Goal: Information Seeking & Learning: Learn about a topic

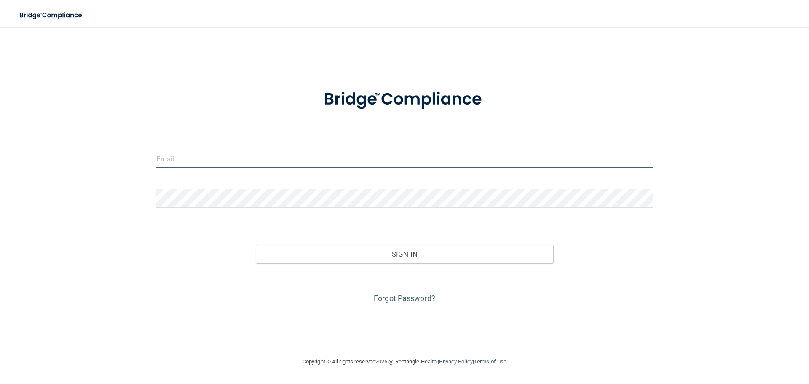
click at [249, 158] on input "email" at bounding box center [404, 158] width 496 height 19
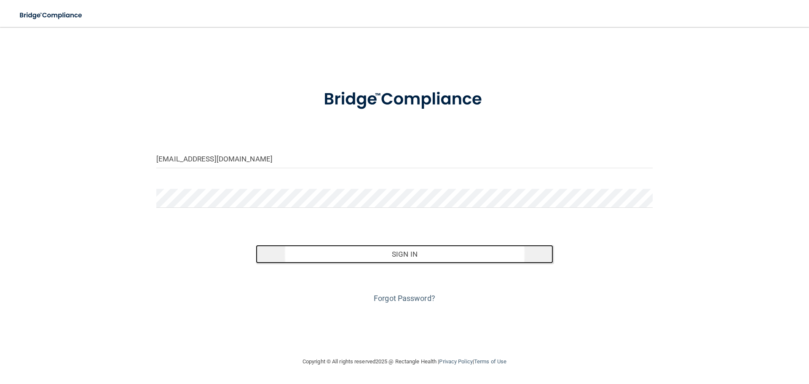
click at [379, 254] on button "Sign In" at bounding box center [405, 254] width 298 height 19
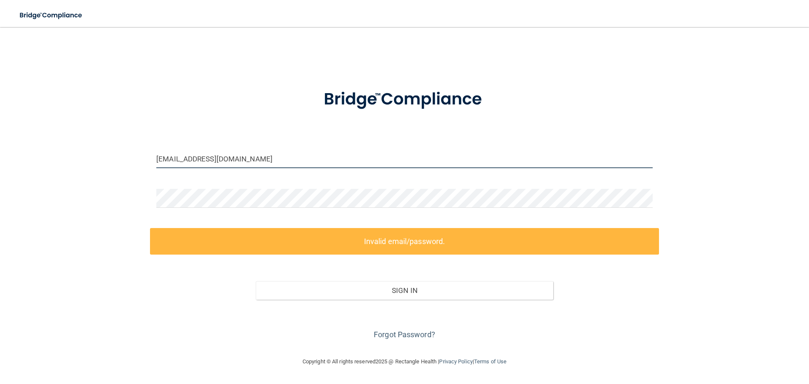
drag, startPoint x: 257, startPoint y: 156, endPoint x: 108, endPoint y: 154, distance: 149.5
click at [108, 154] on div "[EMAIL_ADDRESS][DOMAIN_NAME] Invalid email/password. You don't have permission …" at bounding box center [404, 191] width 775 height 312
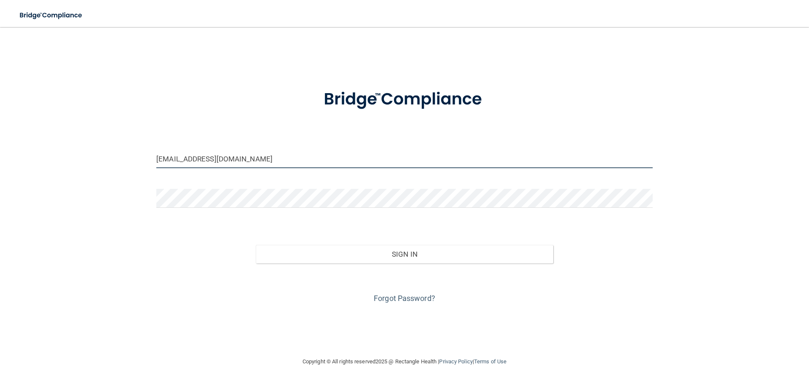
type input "[EMAIL_ADDRESS][DOMAIN_NAME]"
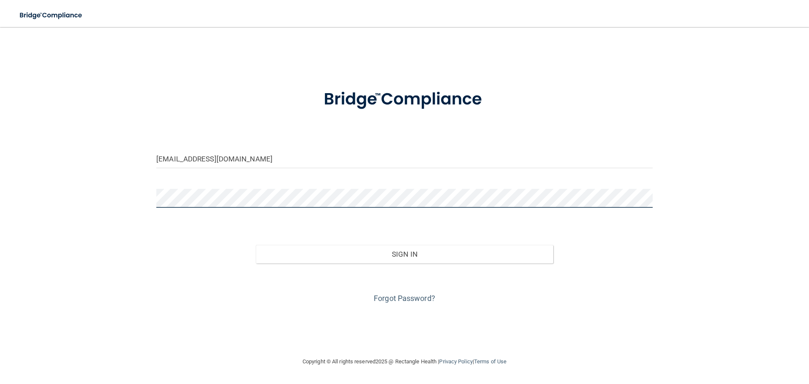
click at [123, 198] on div "[EMAIL_ADDRESS][DOMAIN_NAME] Invalid email/password. You don't have permission …" at bounding box center [404, 191] width 775 height 312
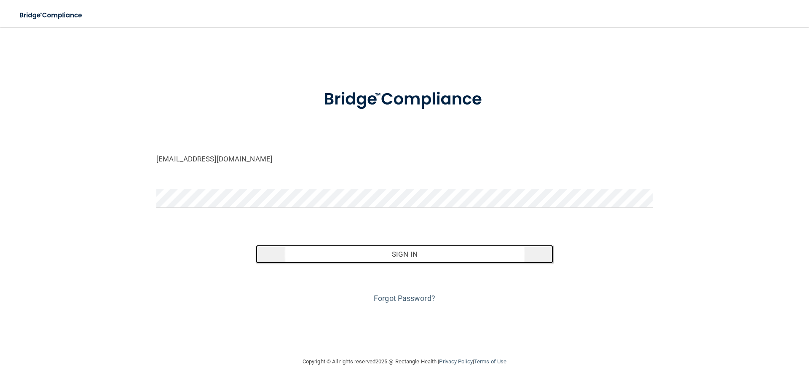
click at [417, 258] on button "Sign In" at bounding box center [405, 254] width 298 height 19
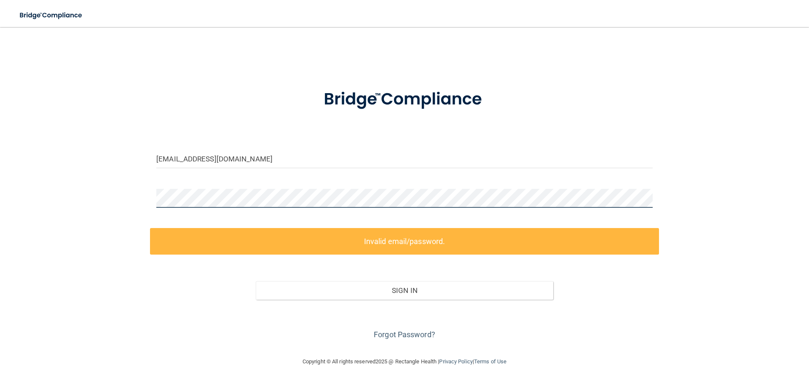
click at [150, 197] on div at bounding box center [404, 201] width 509 height 25
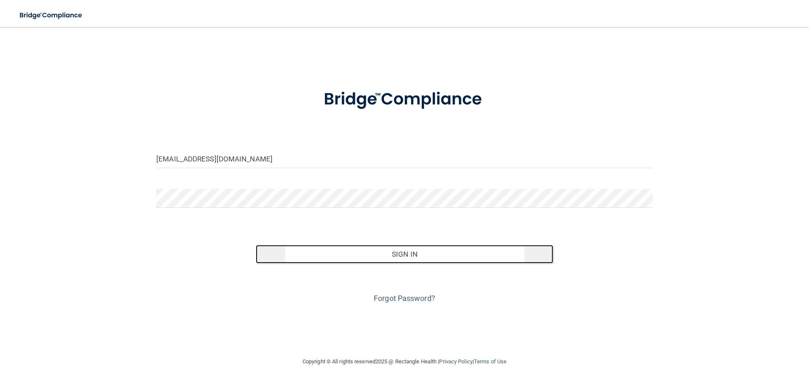
click at [406, 251] on button "Sign In" at bounding box center [405, 254] width 298 height 19
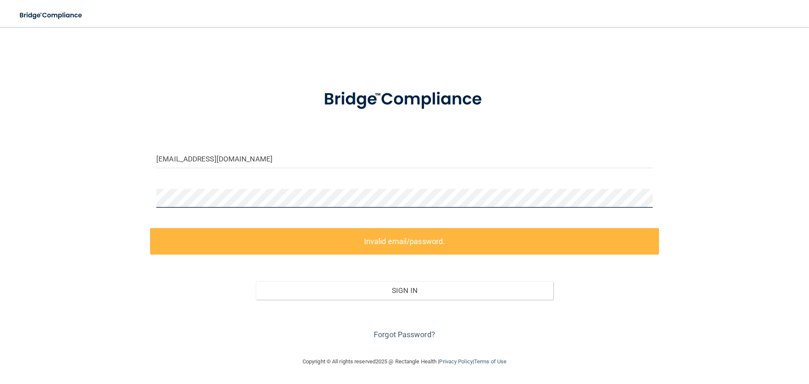
click at [128, 197] on div "[EMAIL_ADDRESS][DOMAIN_NAME] Invalid email/password. You don't have permission …" at bounding box center [404, 191] width 775 height 312
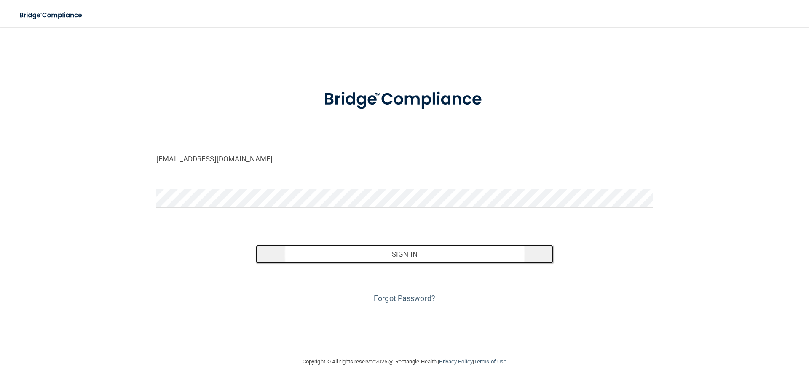
click at [414, 259] on button "Sign In" at bounding box center [405, 254] width 298 height 19
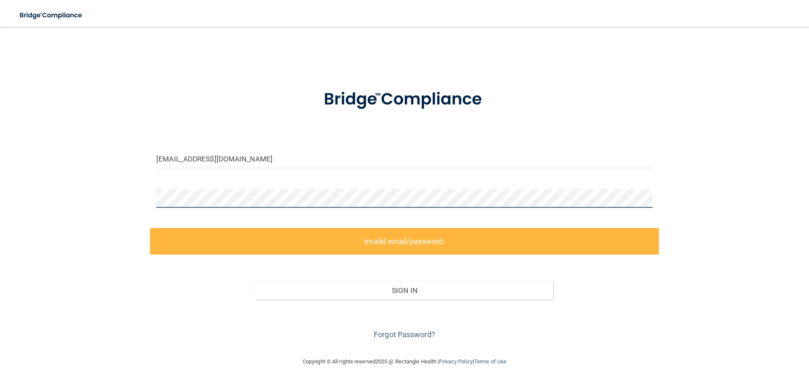
click at [139, 199] on div "[EMAIL_ADDRESS][DOMAIN_NAME] Invalid email/password. You don't have permission …" at bounding box center [404, 191] width 775 height 312
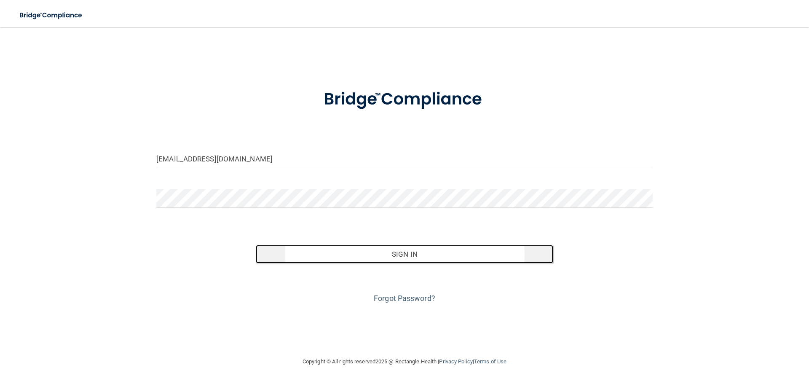
click at [381, 256] on button "Sign In" at bounding box center [405, 254] width 298 height 19
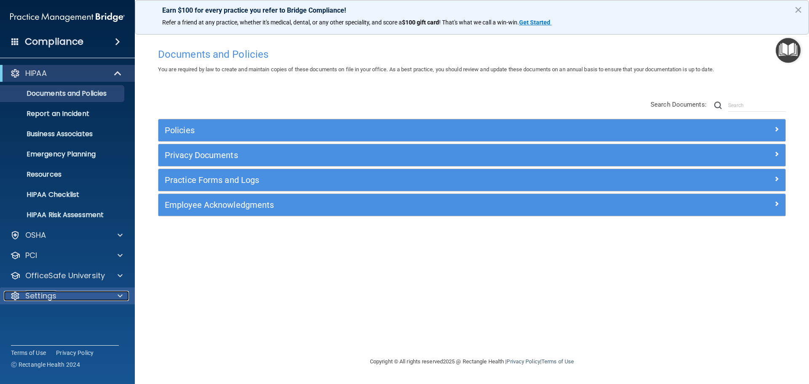
click at [82, 296] on div "Settings" at bounding box center [56, 296] width 104 height 10
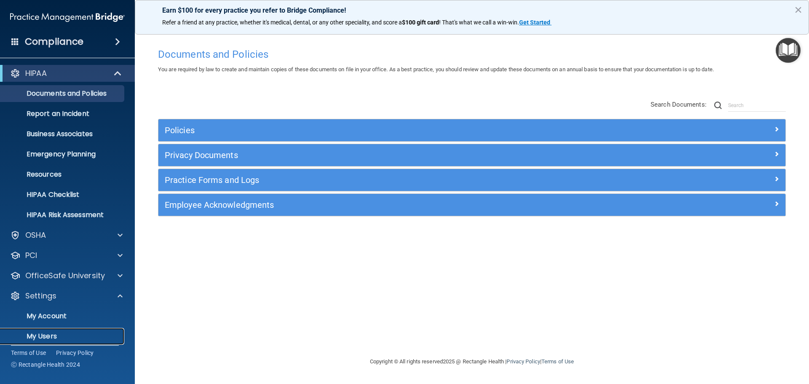
click at [55, 335] on p "My Users" at bounding box center [62, 336] width 115 height 8
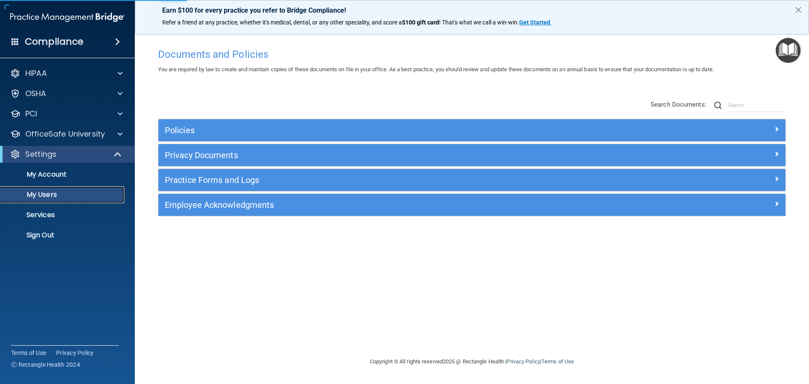
select select "20"
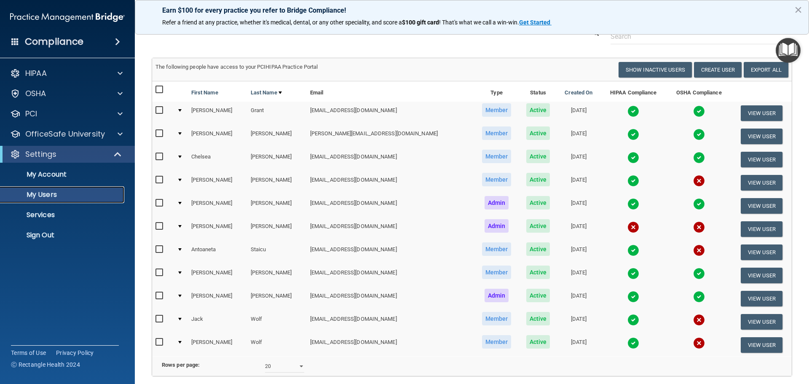
scroll to position [42, 0]
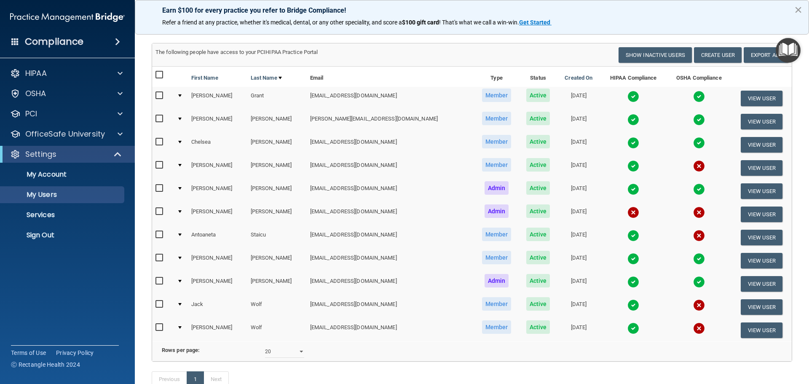
click at [796, 10] on button "×" at bounding box center [798, 9] width 8 height 13
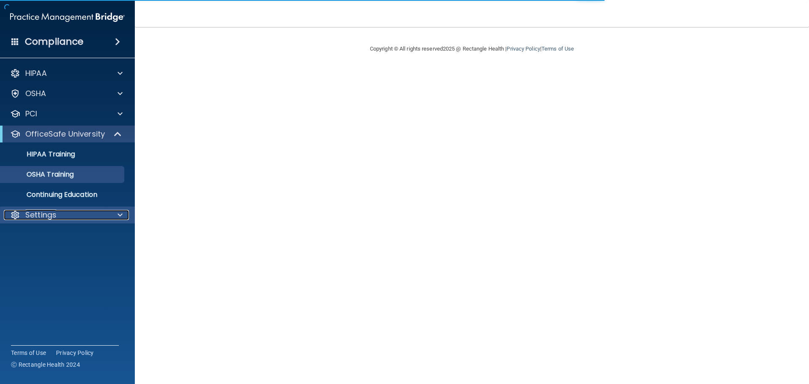
click at [67, 214] on div "Settings" at bounding box center [56, 215] width 104 height 10
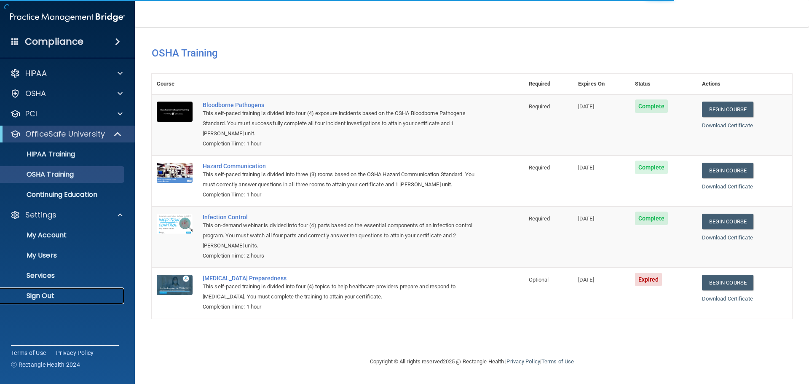
click at [48, 294] on p "Sign Out" at bounding box center [62, 295] width 115 height 8
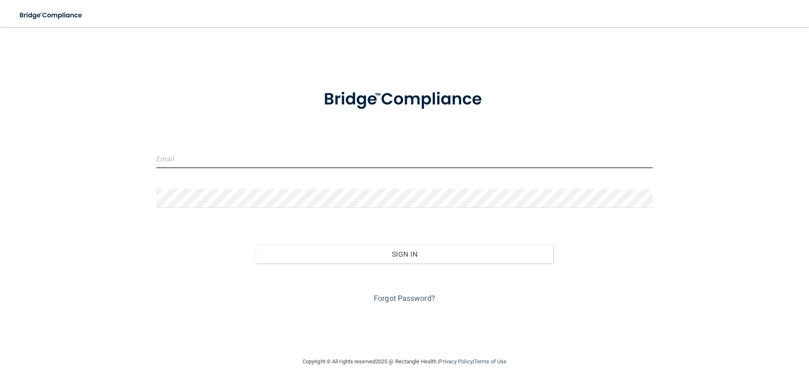
click at [195, 158] on input "email" at bounding box center [404, 158] width 496 height 19
type input "[EMAIL_ADDRESS][DOMAIN_NAME]"
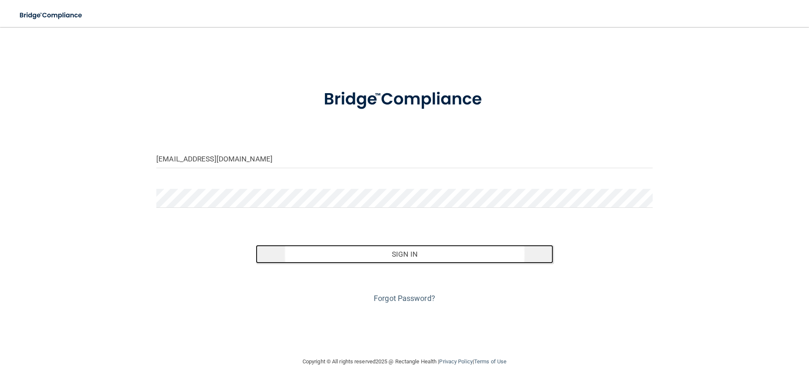
click at [398, 258] on button "Sign In" at bounding box center [405, 254] width 298 height 19
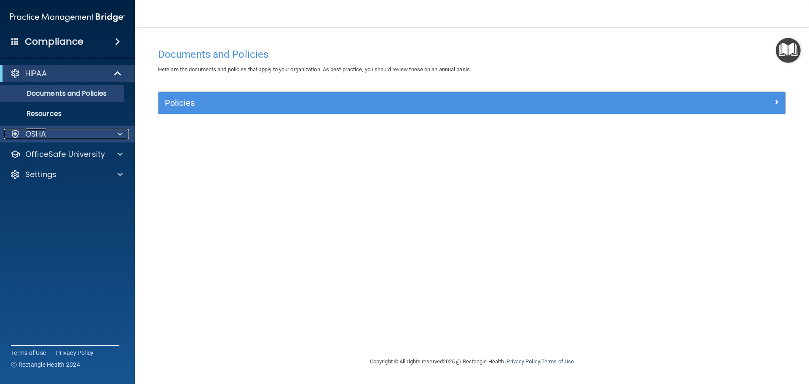
click at [43, 134] on p "OSHA" at bounding box center [35, 134] width 21 height 10
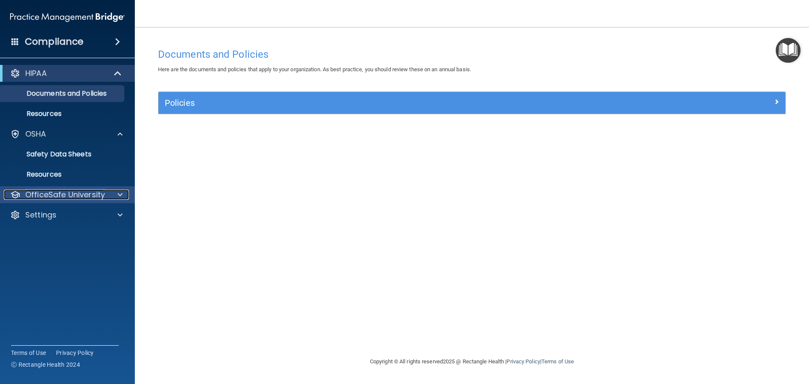
click at [41, 190] on p "OfficeSafe University" at bounding box center [65, 195] width 80 height 10
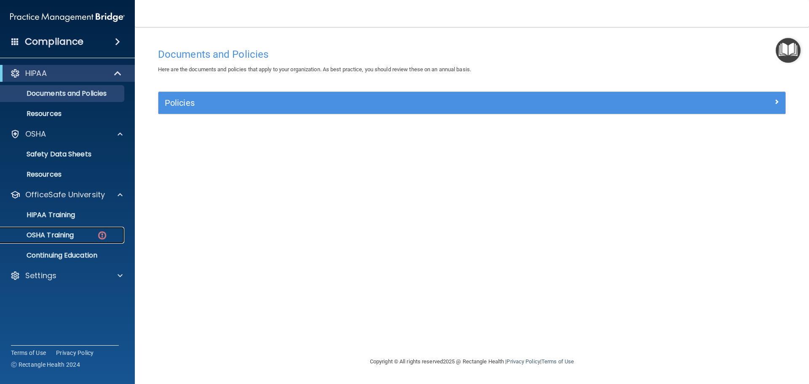
click at [36, 231] on p "OSHA Training" at bounding box center [39, 235] width 68 height 8
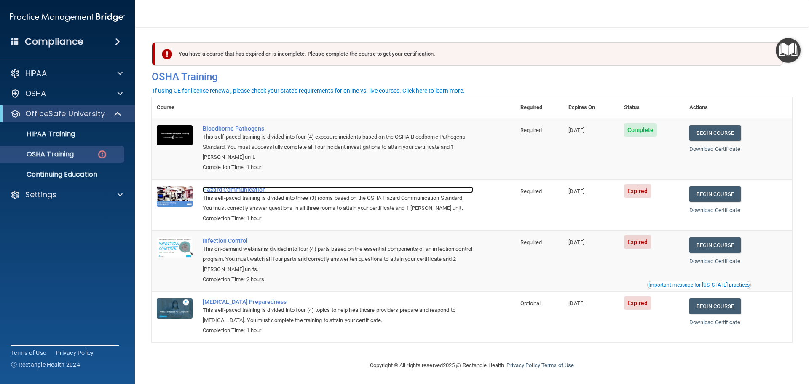
click at [219, 190] on div "Hazard Communication" at bounding box center [338, 189] width 270 height 7
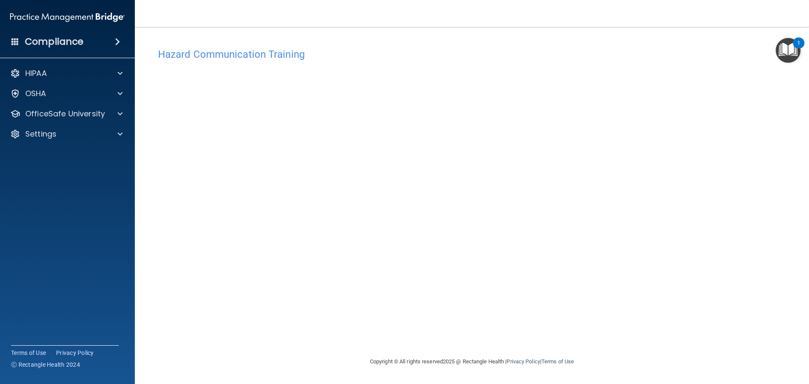
click at [684, 126] on div "Hazard Communication Training This course doesn’t expire until [DATE]. Are you …" at bounding box center [472, 200] width 640 height 312
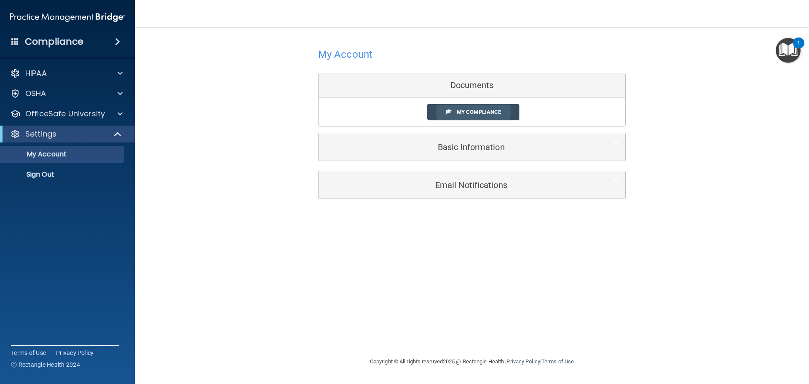
click at [462, 109] on span "My Compliance" at bounding box center [478, 112] width 44 height 6
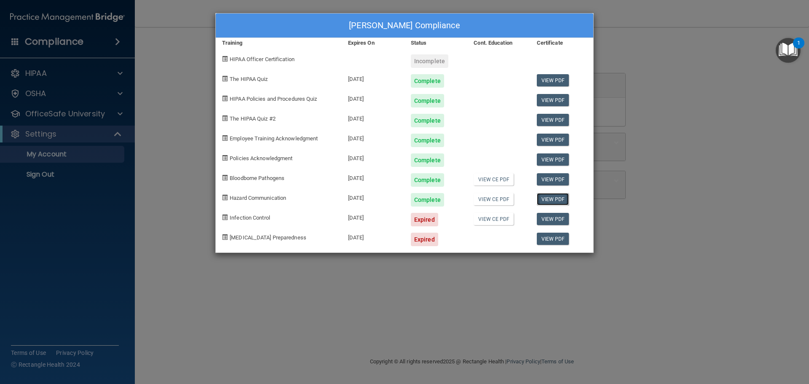
click at [549, 199] on link "View PDF" at bounding box center [553, 199] width 32 height 12
click at [551, 217] on link "View PDF" at bounding box center [553, 219] width 32 height 12
click at [554, 240] on link "View PDF" at bounding box center [553, 238] width 32 height 12
click at [552, 219] on link "View PDF" at bounding box center [553, 219] width 32 height 12
